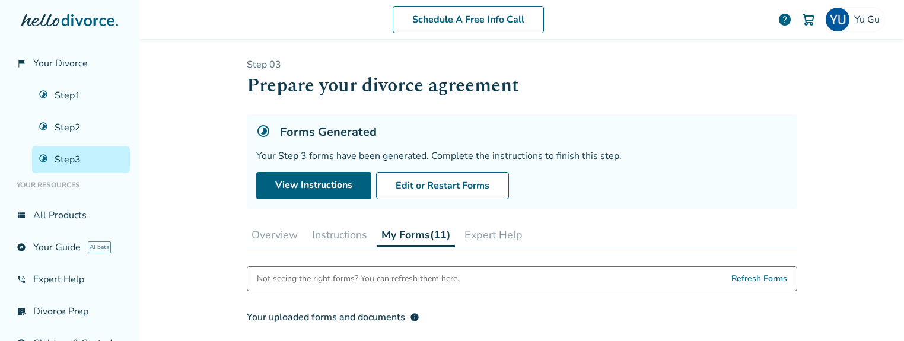
scroll to position [475, 0]
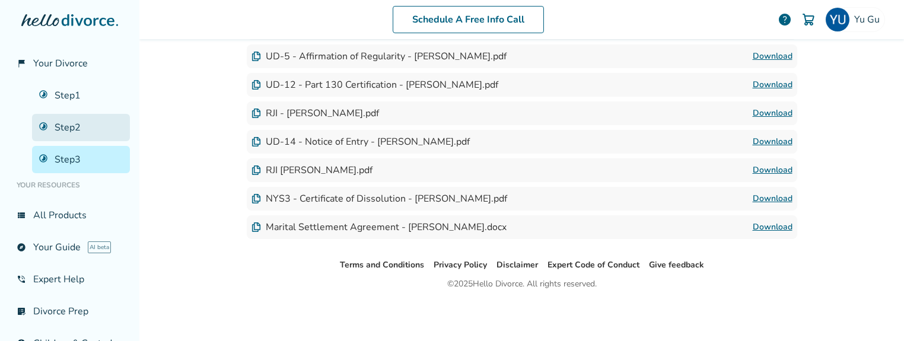
click at [69, 123] on link "Step 2" at bounding box center [81, 127] width 98 height 27
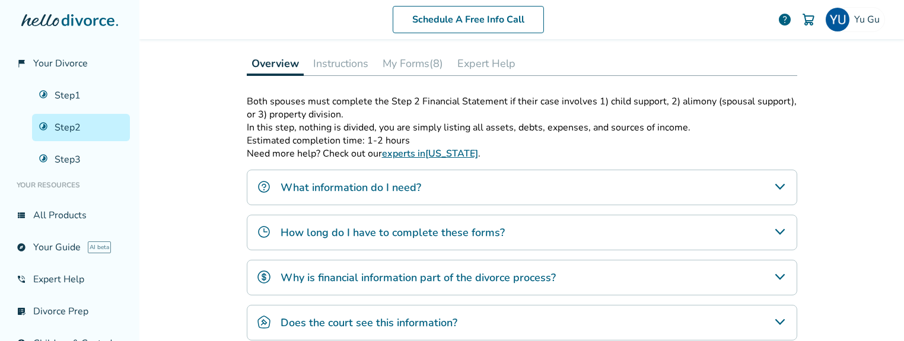
scroll to position [172, 0]
click at [352, 65] on button "Instructions" at bounding box center [340, 63] width 65 height 24
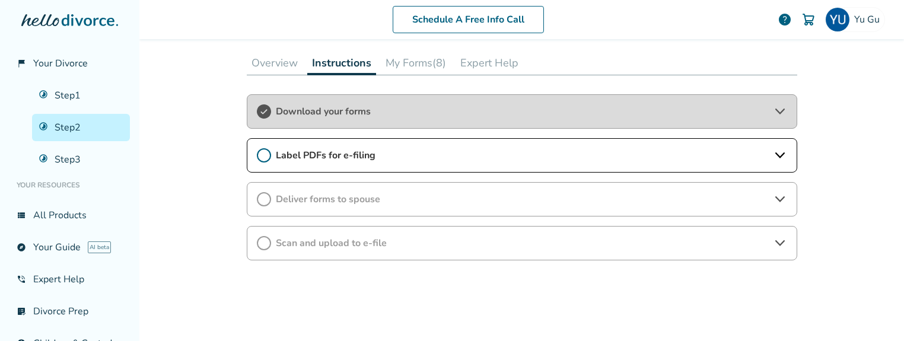
click at [358, 156] on span "Label PDFs for e-filing" at bounding box center [522, 155] width 492 height 13
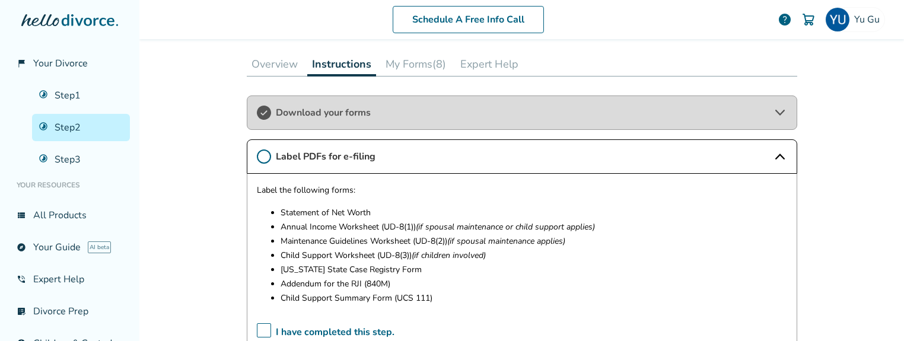
drag, startPoint x: 282, startPoint y: 285, endPoint x: 353, endPoint y: 284, distance: 70.6
click at [353, 284] on p "Addendum for the RJI (840M)" at bounding box center [534, 284] width 507 height 14
click at [492, 109] on span "Download your forms" at bounding box center [522, 112] width 492 height 13
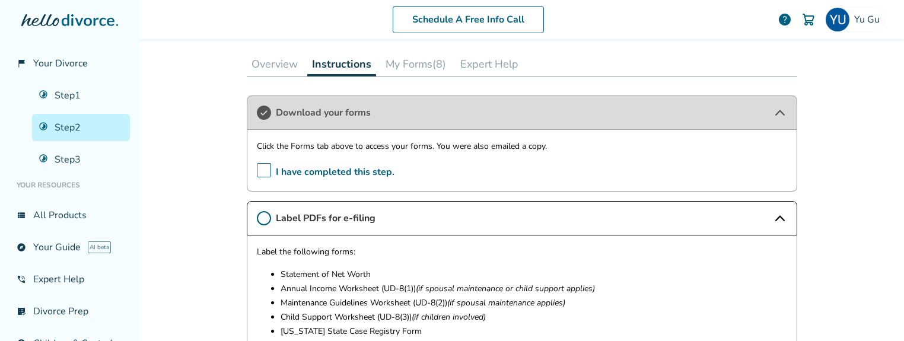
click at [492, 109] on span "Download your forms" at bounding box center [522, 112] width 492 height 13
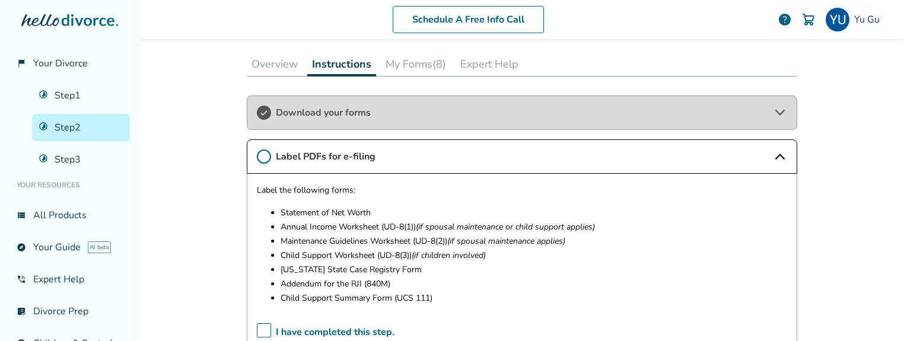
scroll to position [241, 0]
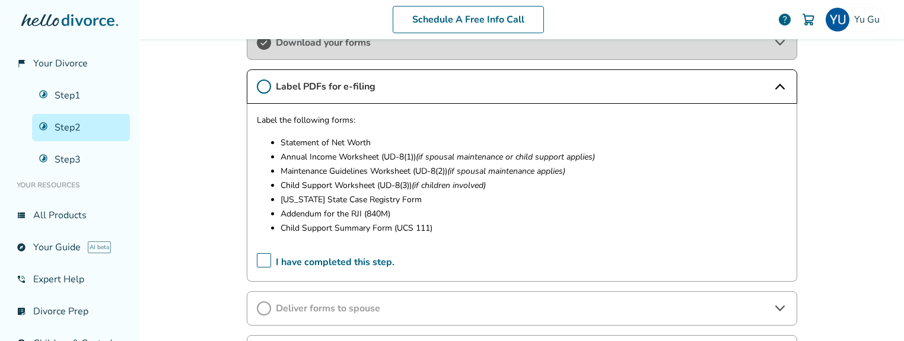
click at [261, 84] on icon at bounding box center [264, 86] width 14 height 14
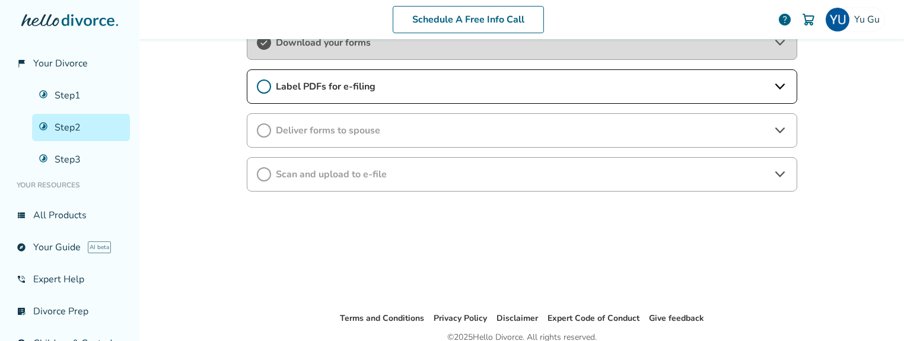
click at [262, 85] on icon at bounding box center [264, 86] width 14 height 14
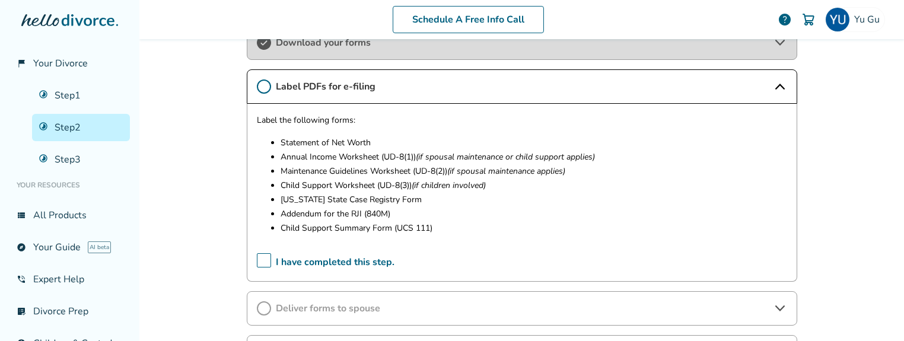
click at [266, 256] on span "I have completed this step." at bounding box center [326, 262] width 138 height 18
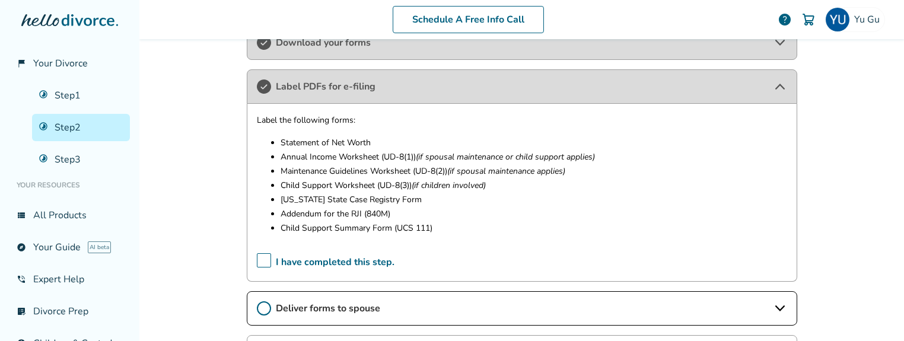
click at [339, 314] on span "Deliver forms to spouse" at bounding box center [522, 308] width 492 height 13
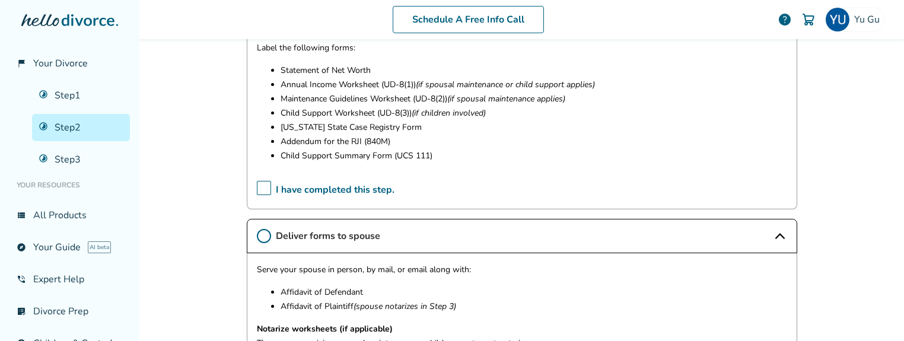
scroll to position [319, 0]
